Goal: Information Seeking & Learning: Learn about a topic

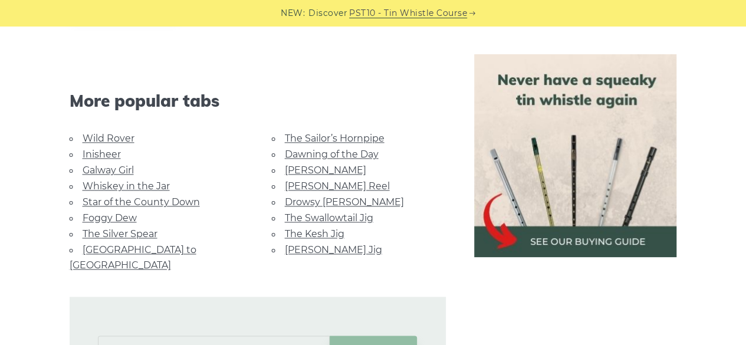
scroll to position [723, 0]
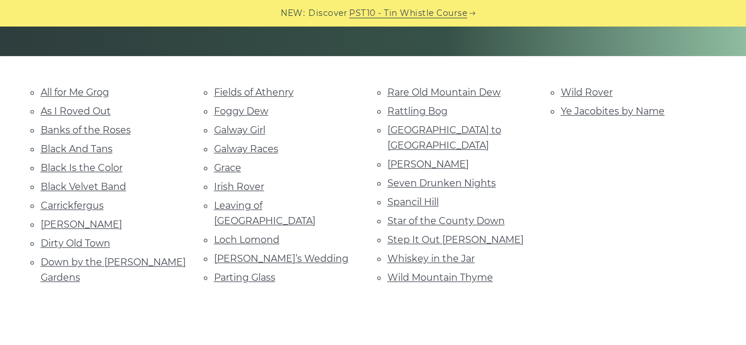
scroll to position [252, 0]
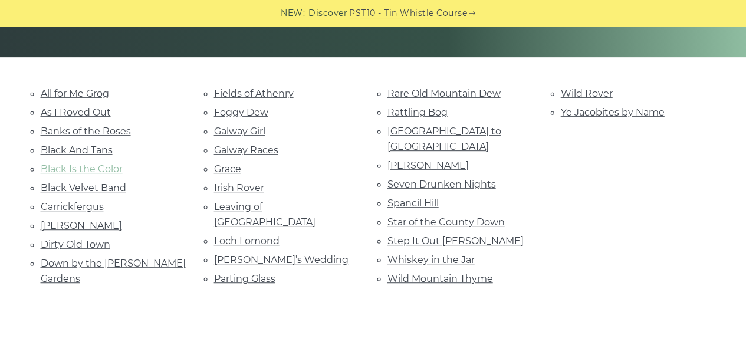
click at [110, 166] on link "Black Is the Color" at bounding box center [82, 168] width 82 height 11
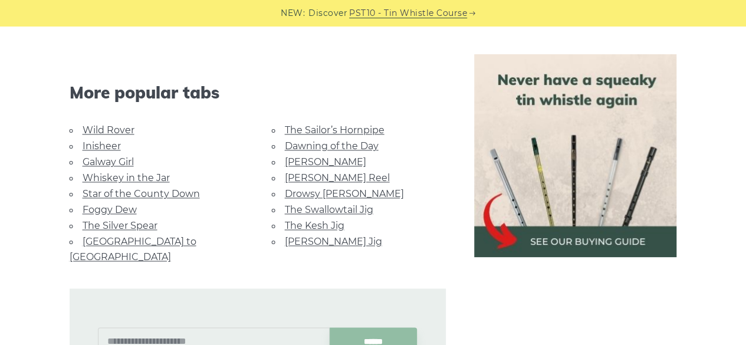
scroll to position [735, 0]
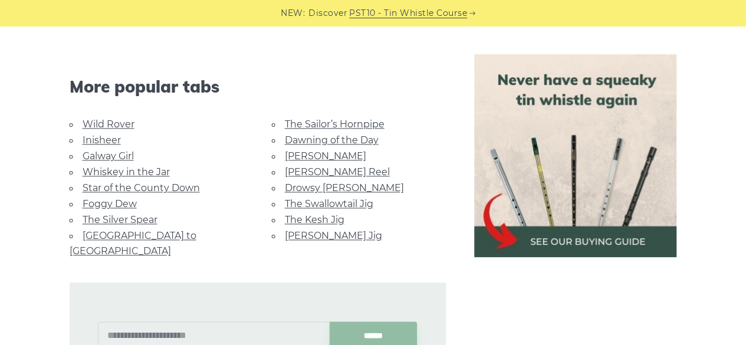
click at [160, 232] on link "[GEOGRAPHIC_DATA] to [GEOGRAPHIC_DATA]" at bounding box center [133, 243] width 127 height 27
